Goal: Communication & Community: Answer question/provide support

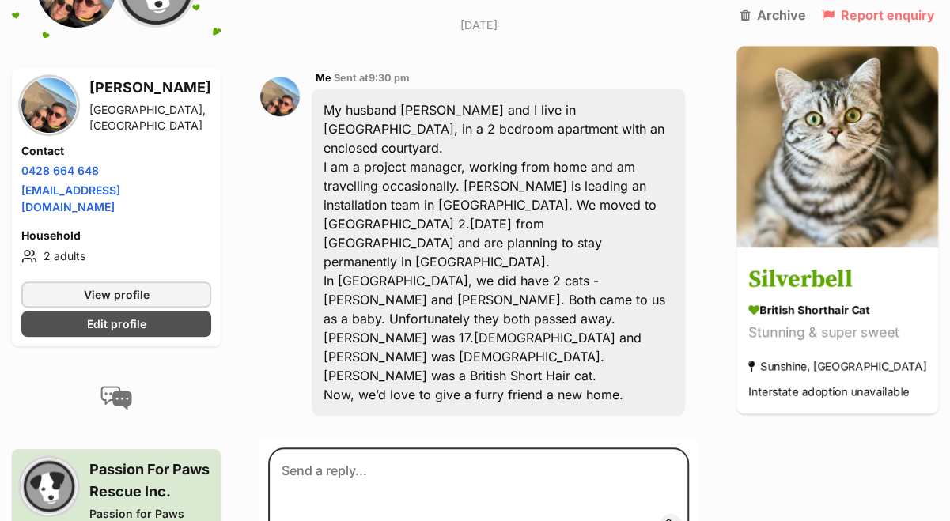
scroll to position [456, 0]
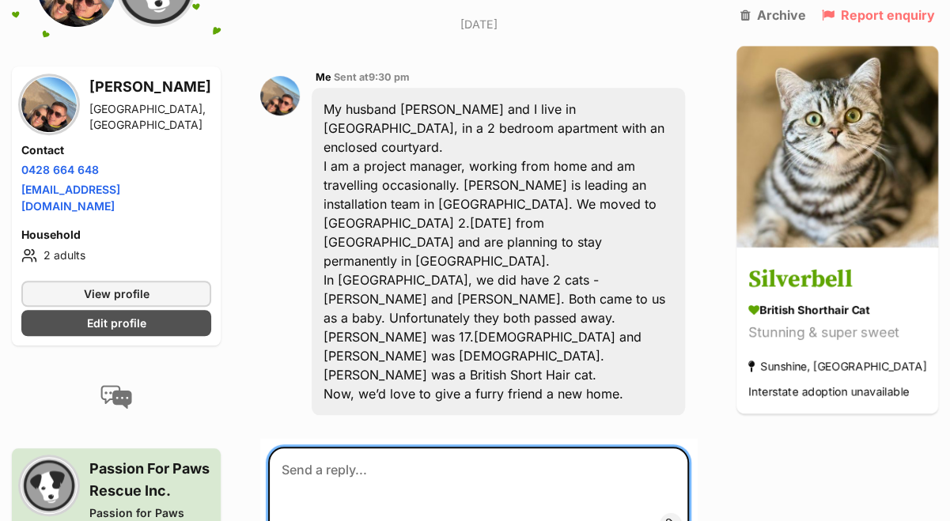
click at [516, 447] on textarea at bounding box center [478, 494] width 421 height 95
type textarea "H"
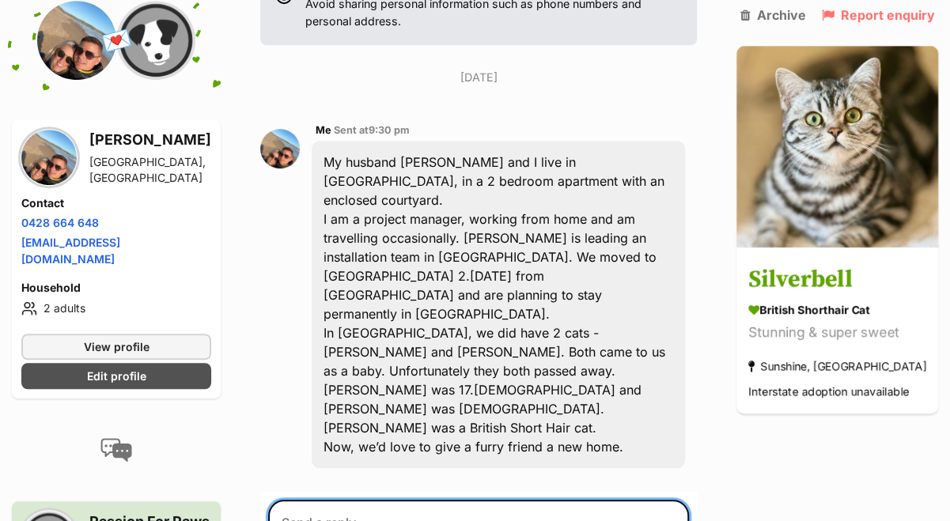
scroll to position [423, 0]
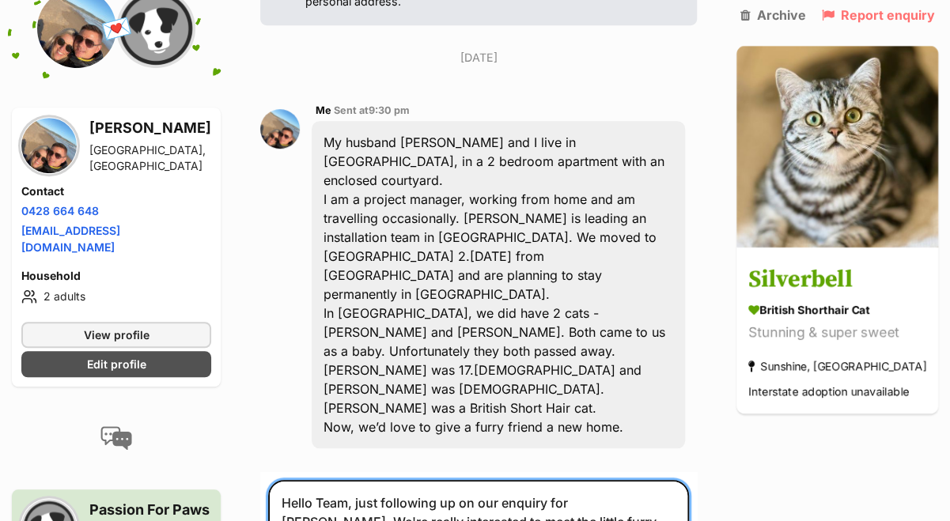
type textarea "Hello Team, just following up on our enquiry for [PERSON_NAME]. We're really in…"
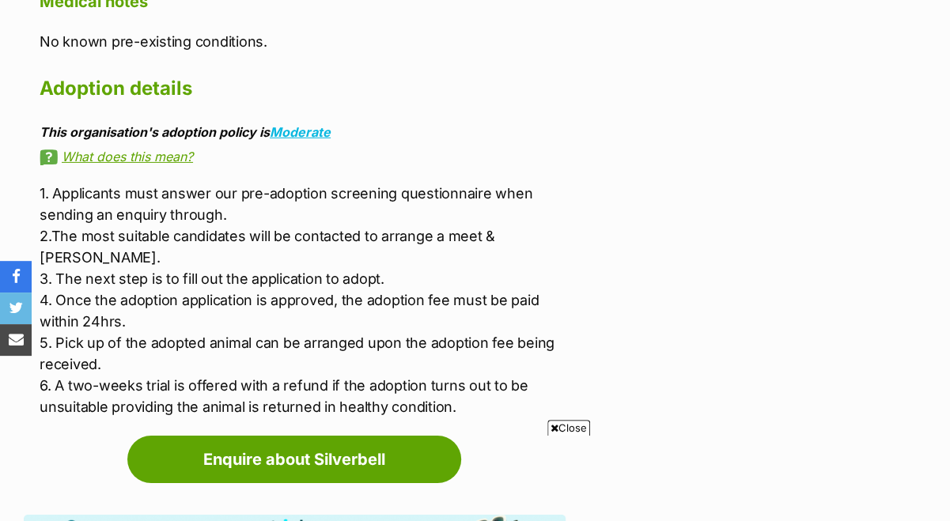
scroll to position [2400, 0]
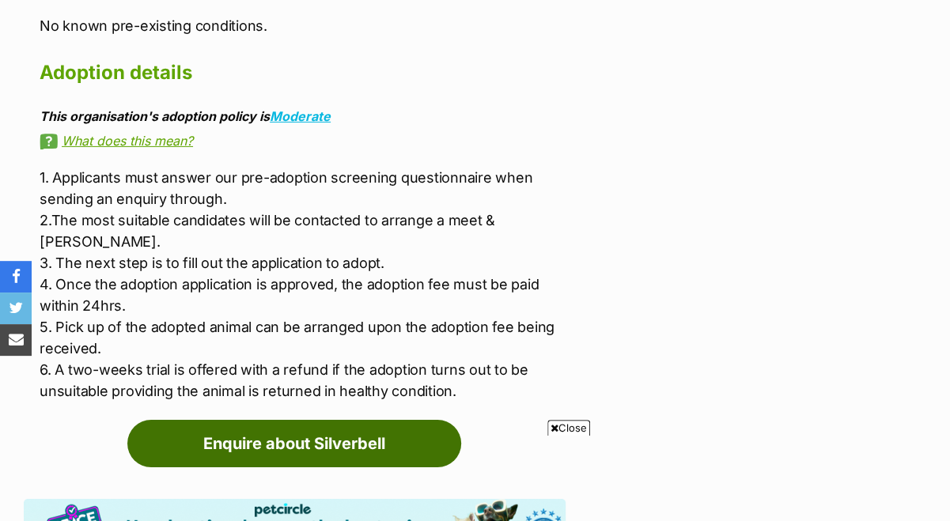
click at [263, 420] on link "Enquire about Silverbell" at bounding box center [294, 443] width 334 height 47
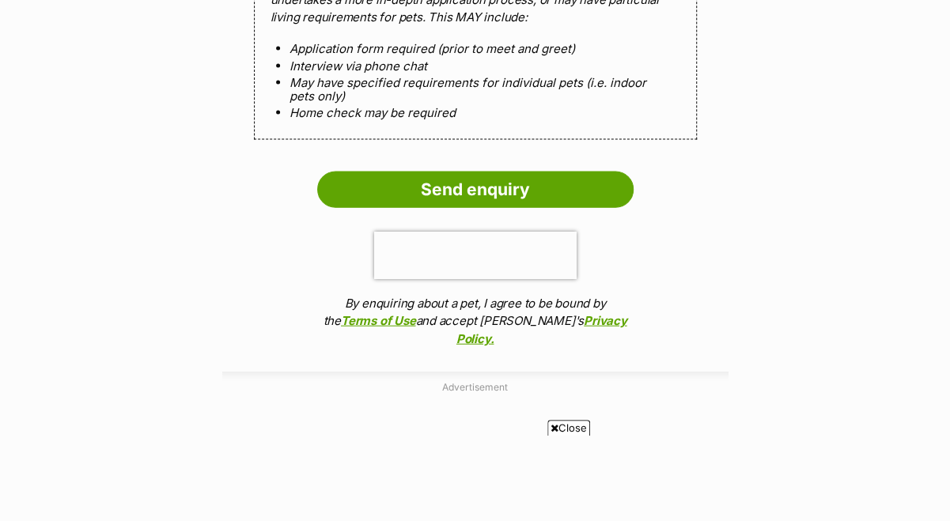
scroll to position [1600, 0]
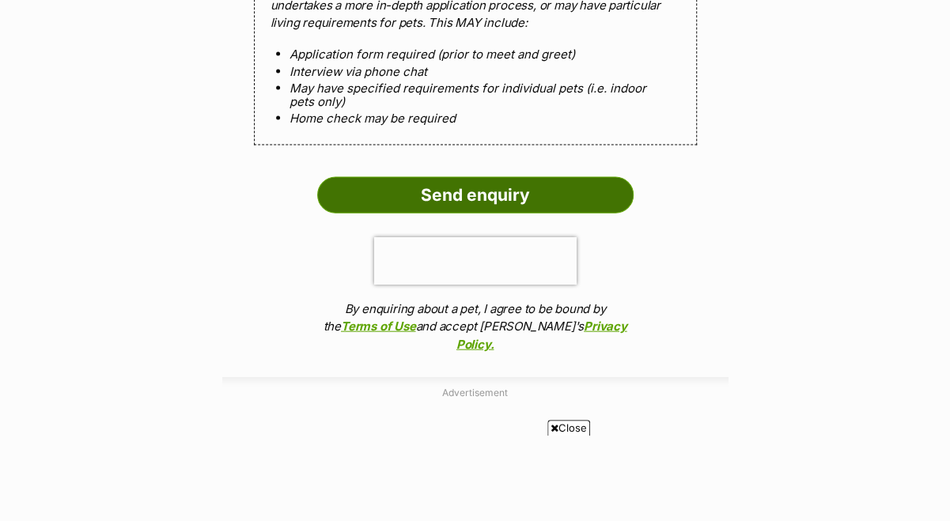
click at [474, 177] on input "Send enquiry" at bounding box center [475, 195] width 316 height 36
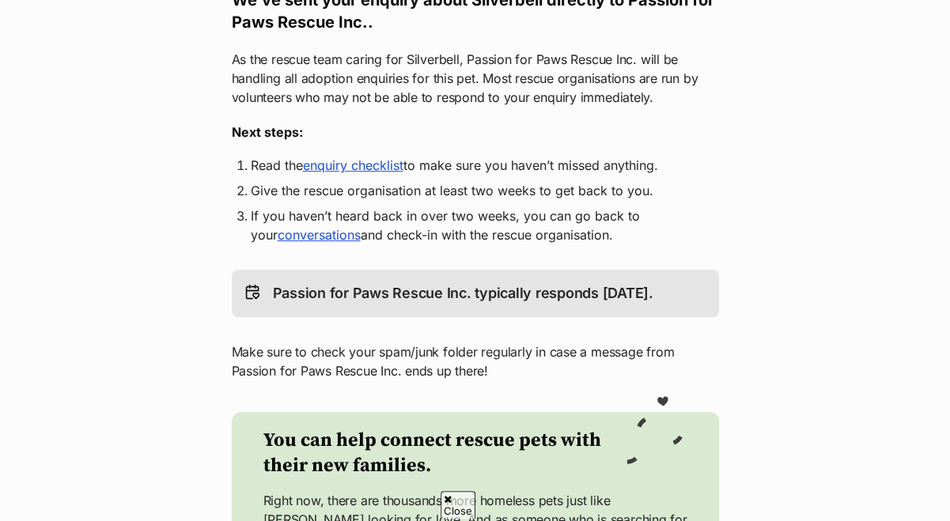
scroll to position [330, 0]
click at [358, 158] on link "enquiry checklist" at bounding box center [353, 166] width 100 height 16
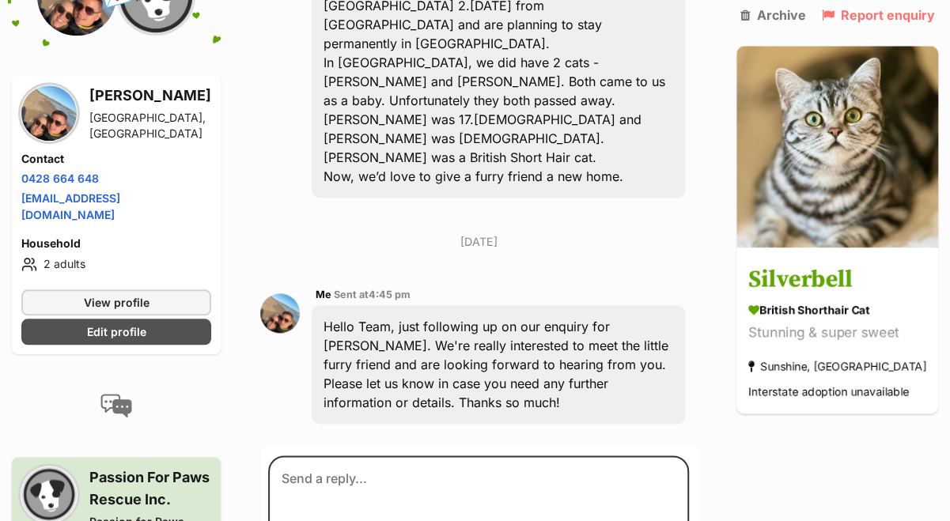
scroll to position [662, 0]
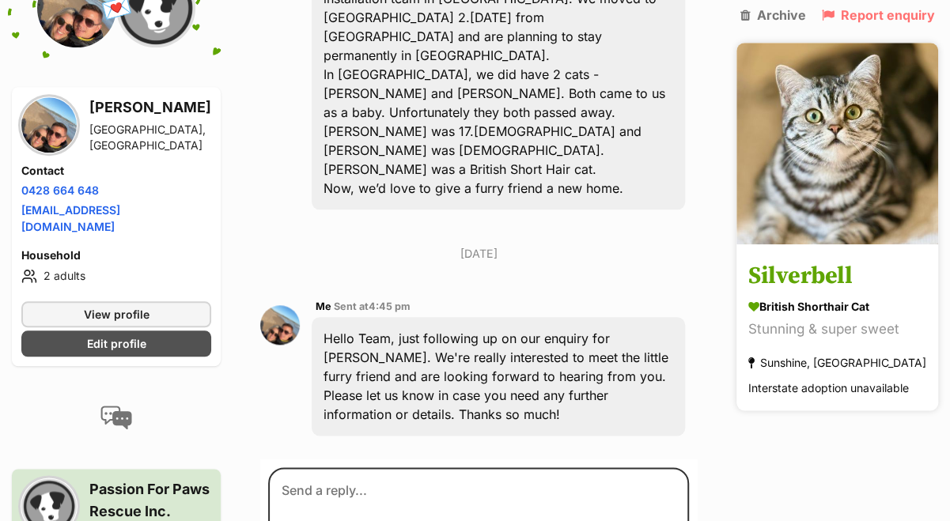
click at [823, 282] on h3 "Silverbell" at bounding box center [837, 277] width 178 height 36
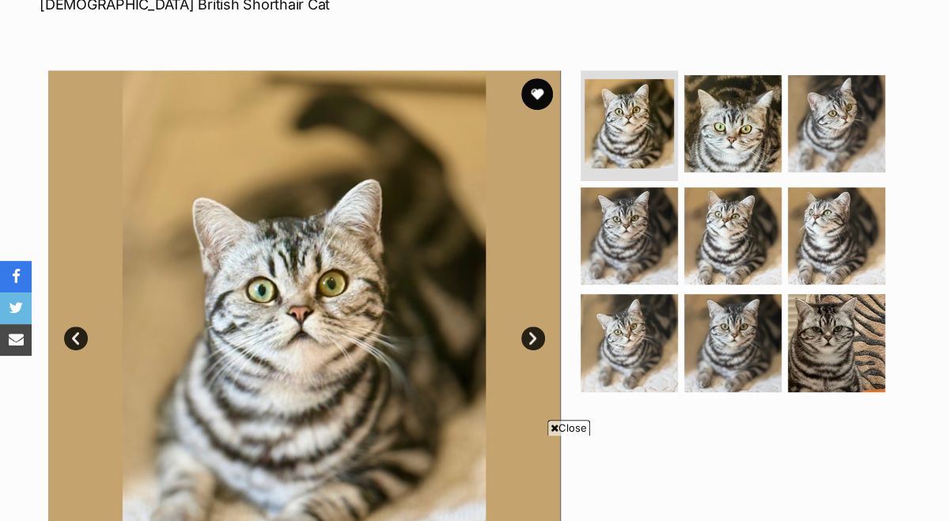
click at [527, 327] on link "Next" at bounding box center [533, 339] width 24 height 24
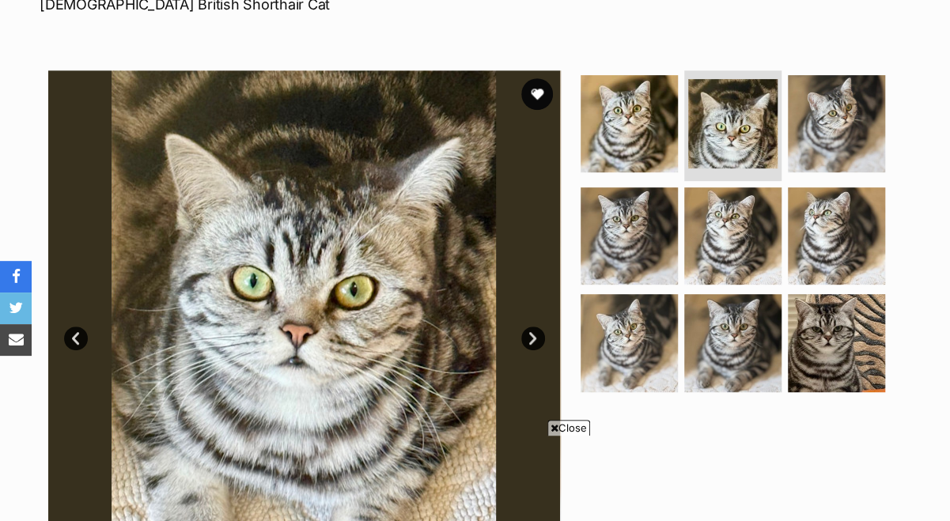
click at [527, 327] on link "Next" at bounding box center [533, 339] width 24 height 24
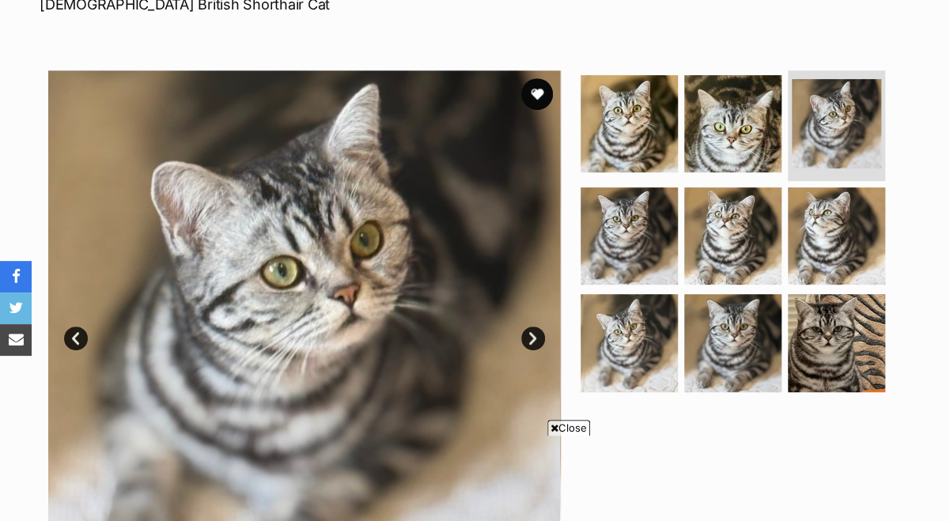
click at [527, 327] on link "Next" at bounding box center [533, 339] width 24 height 24
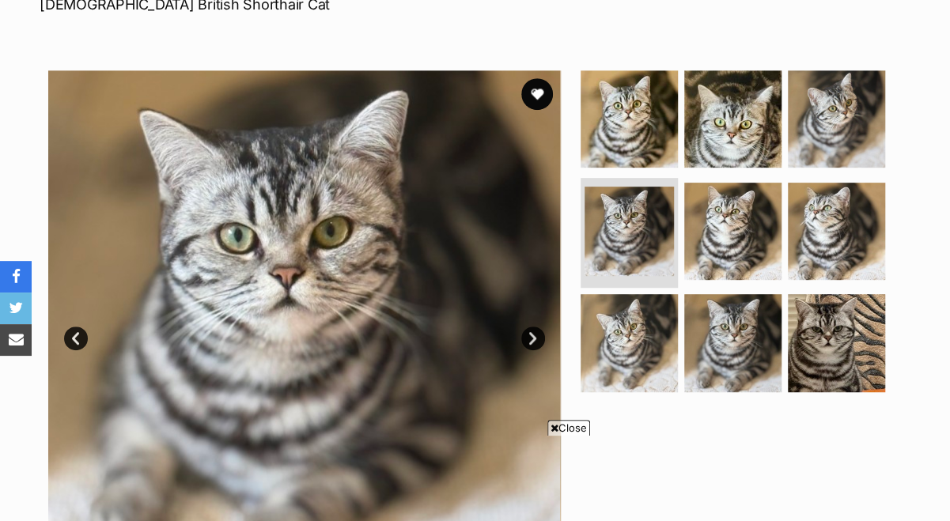
click at [527, 327] on link "Next" at bounding box center [533, 339] width 24 height 24
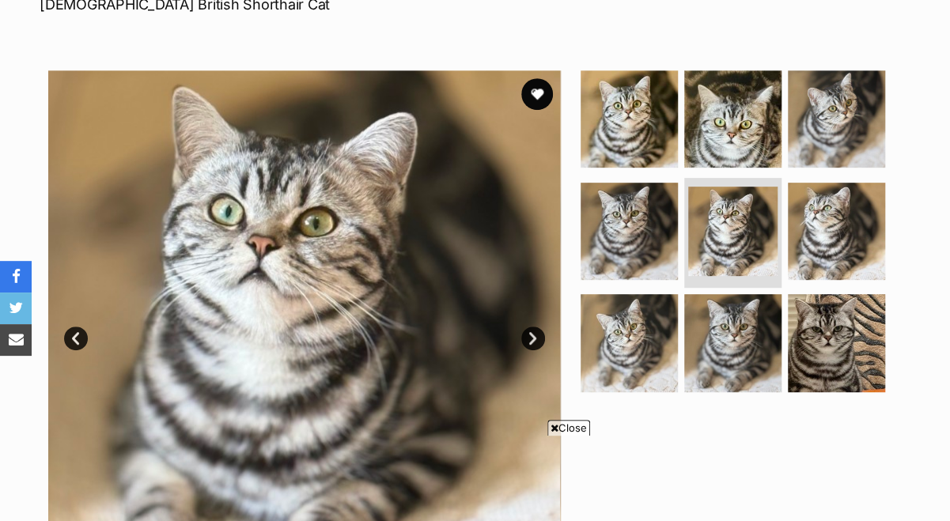
click at [527, 327] on link "Next" at bounding box center [533, 339] width 24 height 24
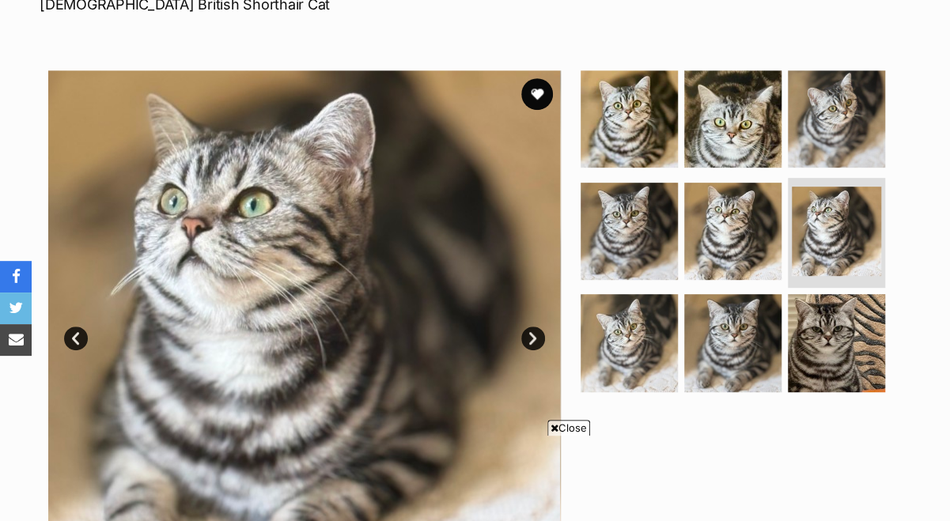
click at [527, 327] on link "Next" at bounding box center [533, 339] width 24 height 24
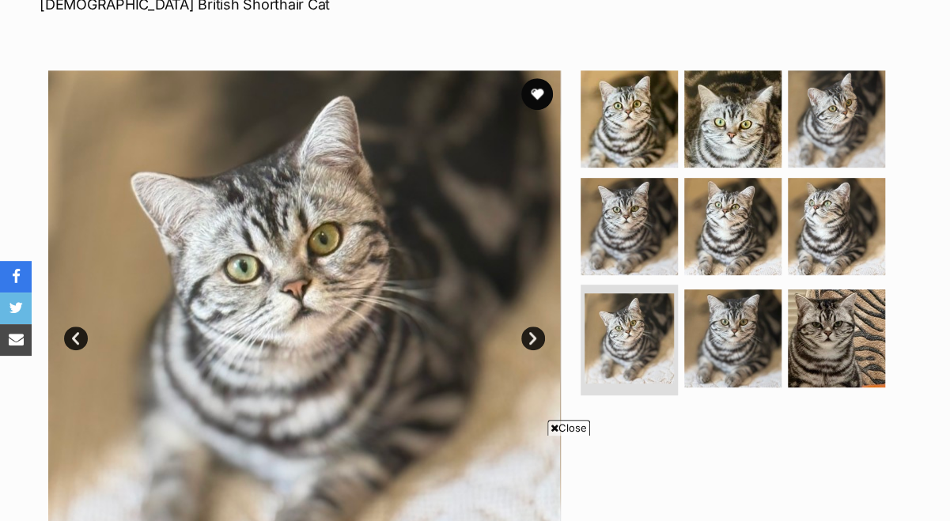
click at [527, 327] on link "Next" at bounding box center [533, 339] width 24 height 24
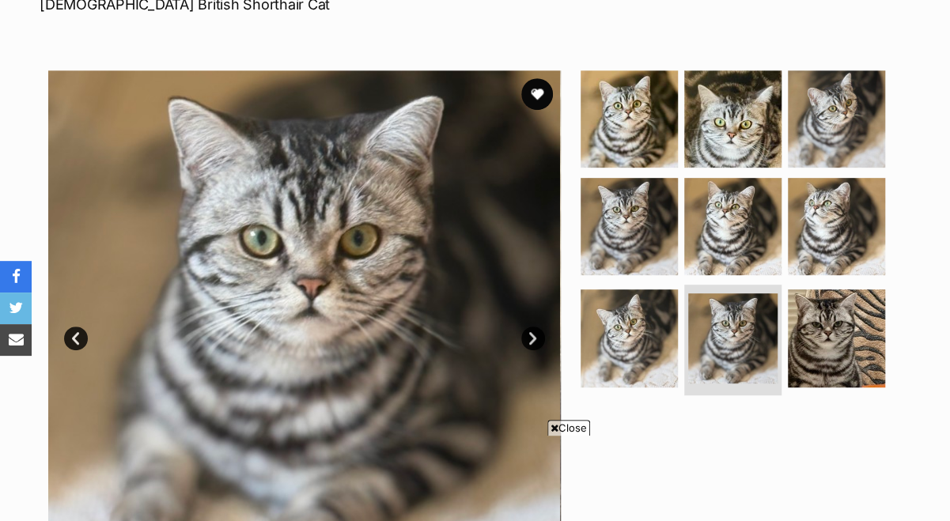
click at [527, 327] on link "Next" at bounding box center [533, 339] width 24 height 24
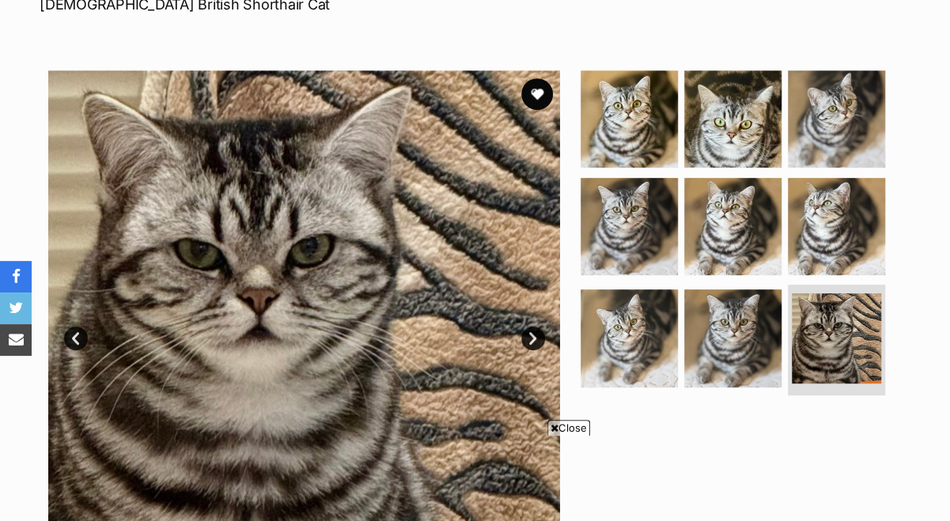
click at [527, 327] on link "Next" at bounding box center [533, 339] width 24 height 24
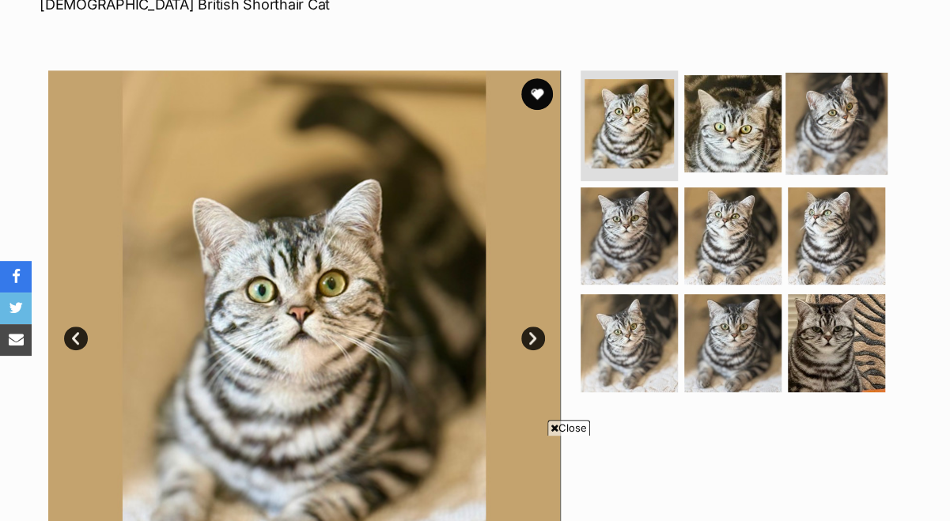
click at [835, 123] on img at bounding box center [837, 124] width 102 height 102
